Goal: Communication & Community: Answer question/provide support

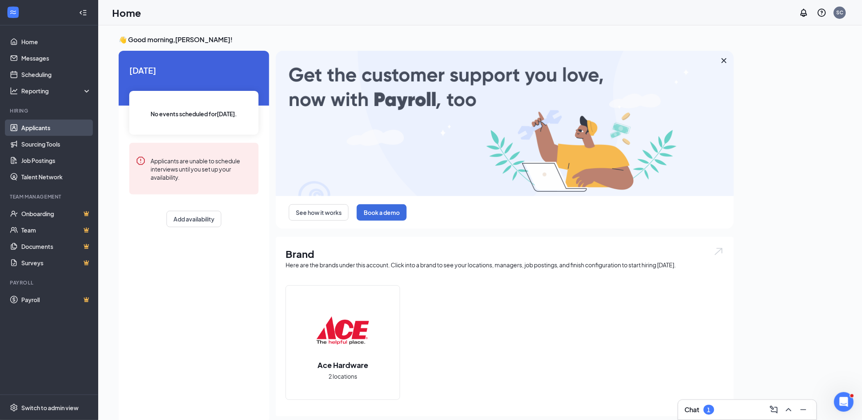
drag, startPoint x: 40, startPoint y: 121, endPoint x: 52, endPoint y: 121, distance: 12.3
click at [40, 121] on link "Applicants" at bounding box center [56, 127] width 70 height 16
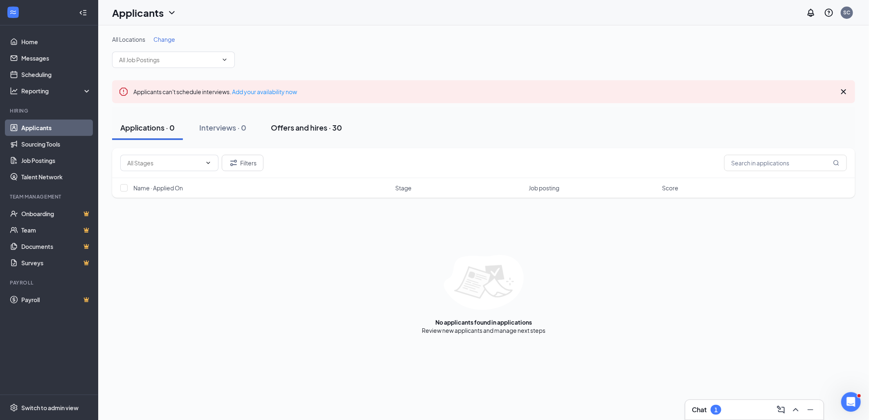
click at [316, 127] on div "Offers and hires · 30" at bounding box center [306, 127] width 71 height 10
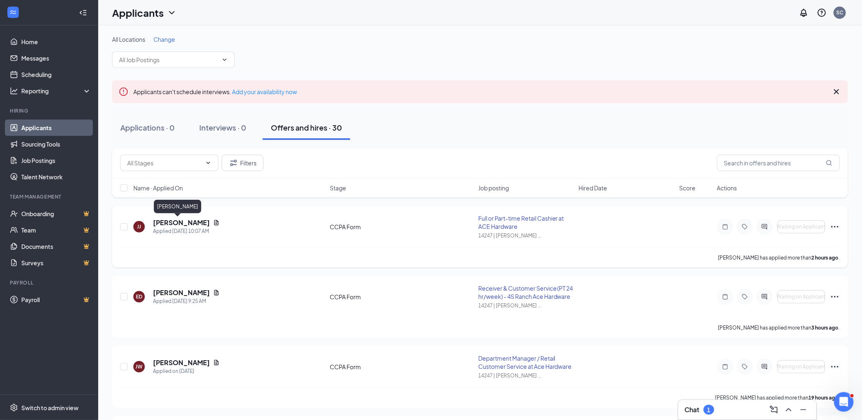
click at [172, 223] on h5 "[PERSON_NAME]" at bounding box center [181, 222] width 57 height 9
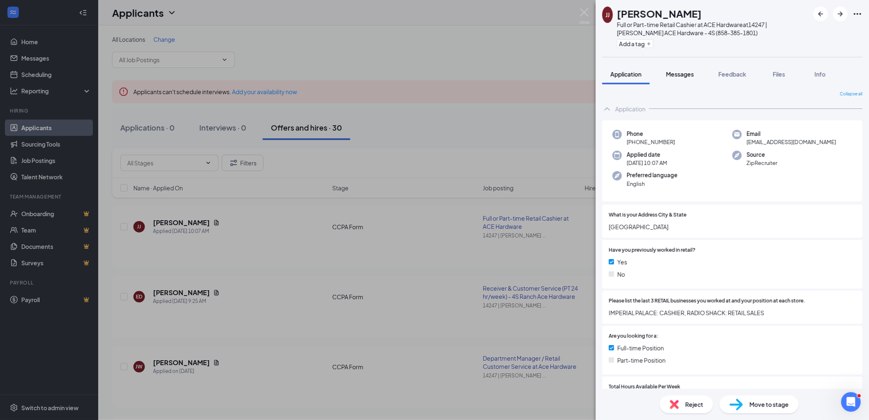
click at [686, 72] on span "Messages" at bounding box center [680, 73] width 28 height 7
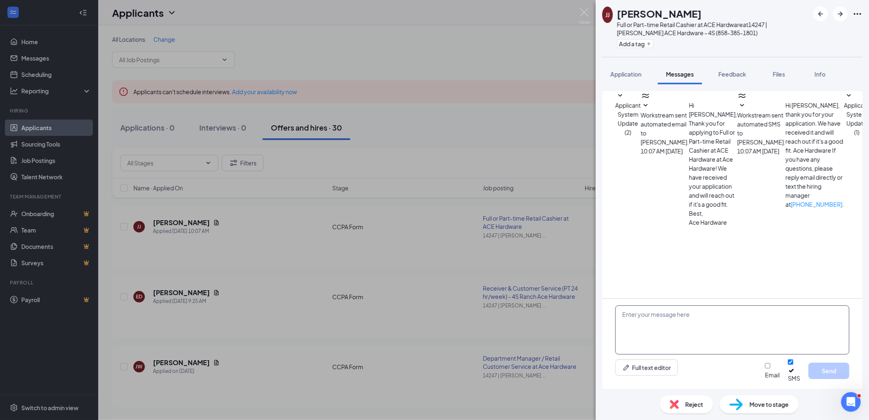
click at [631, 320] on textarea at bounding box center [732, 329] width 234 height 49
click at [840, 329] on textarea "Hi [PERSON_NAME], Great talking with you [DATE]. This is to confirm your interv…" at bounding box center [732, 329] width 234 height 49
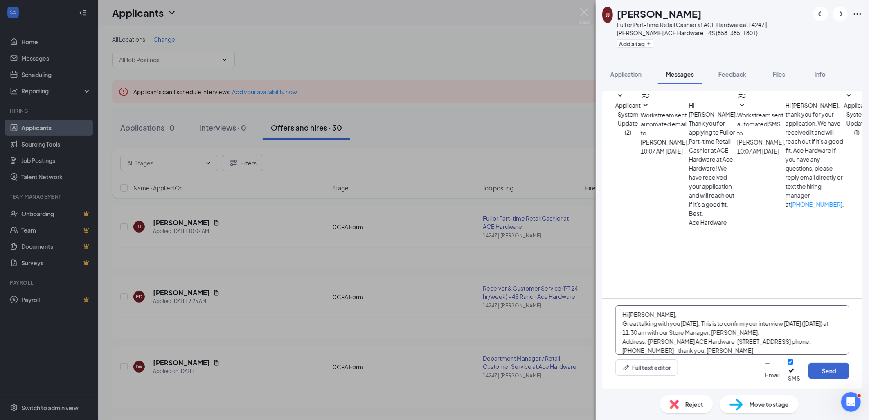
type textarea "Hi [PERSON_NAME], Great talking with you [DATE]. This is to confirm your interv…"
click at [835, 375] on button "Send" at bounding box center [828, 370] width 41 height 16
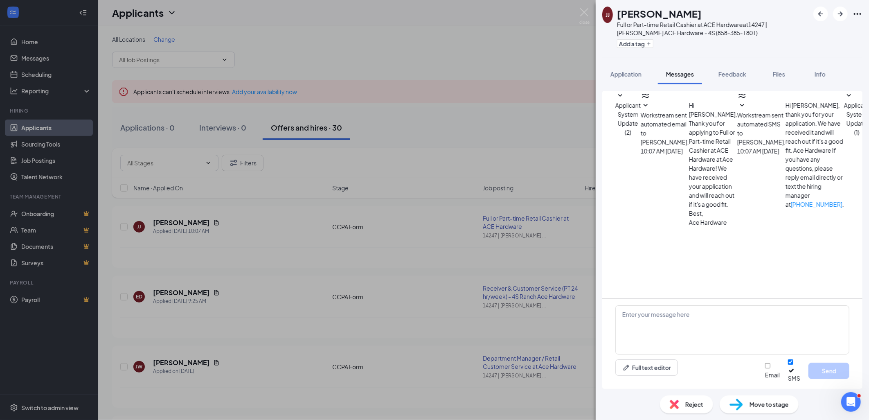
scroll to position [92, 0]
